Goal: Navigation & Orientation: Find specific page/section

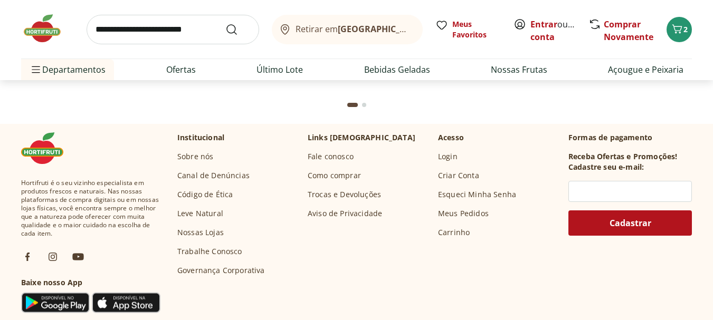
scroll to position [3399, 0]
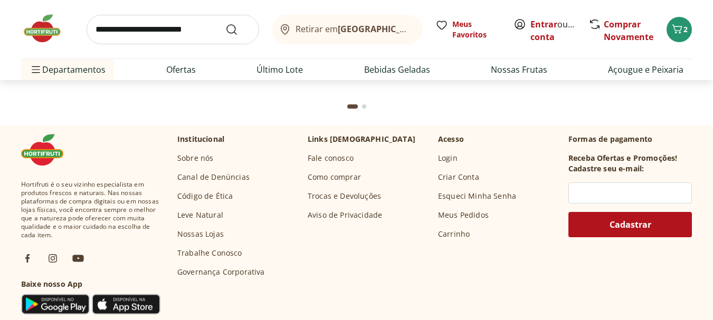
click at [204, 240] on ul "Sobre nós Canal de Denúncias Código de Ética Leve Natural Nossas Lojas Trabalhe…" at bounding box center [221, 215] width 88 height 125
click at [204, 235] on link "Nossas Lojas" at bounding box center [200, 234] width 46 height 11
